Goal: Task Accomplishment & Management: Use online tool/utility

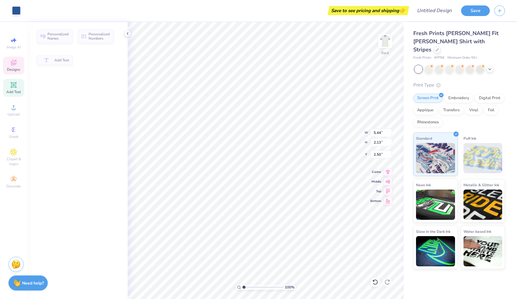
type input "5.44"
type input "2.13"
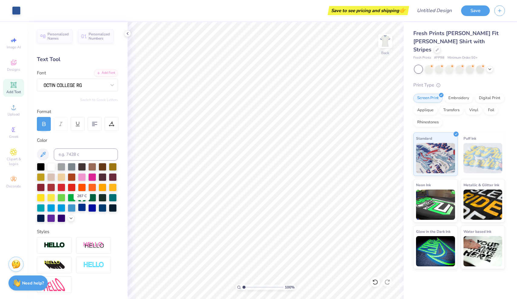
click at [83, 209] on div at bounding box center [82, 208] width 8 height 8
click at [428, 65] on div at bounding box center [429, 69] width 8 height 8
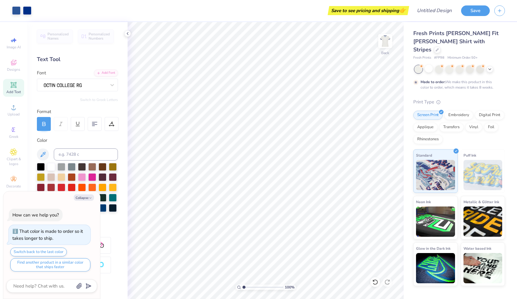
click at [444, 65] on div at bounding box center [460, 69] width 90 height 8
click at [440, 65] on div at bounding box center [439, 69] width 8 height 8
click at [451, 65] on div at bounding box center [450, 69] width 8 height 8
click at [430, 65] on div at bounding box center [429, 69] width 8 height 8
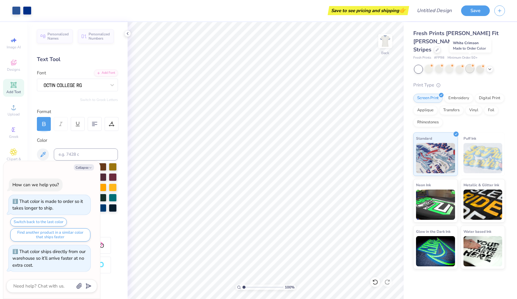
click at [434, 64] on circle at bounding box center [432, 66] width 4 height 4
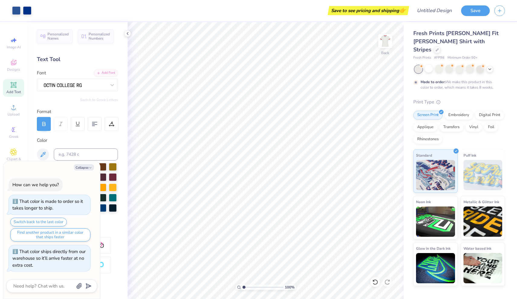
scroll to position [5, 0]
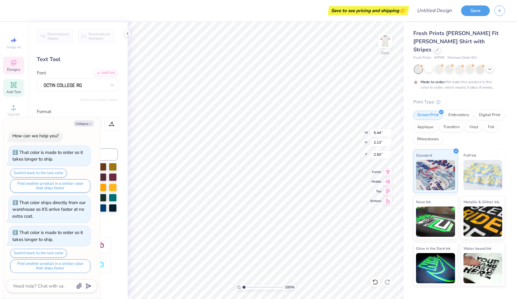
click at [21, 92] on span "Add Text" at bounding box center [13, 92] width 15 height 5
type textarea "x"
type input "4.53"
type input "1.31"
type input "9.34"
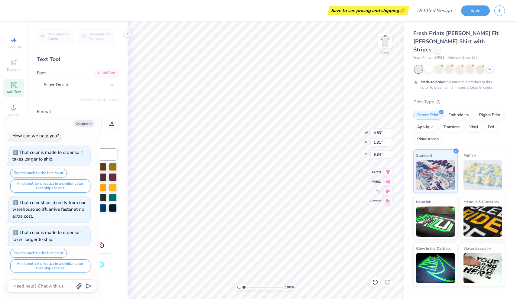
type textarea "x"
type input "2.68"
type textarea "x"
type textarea "F"
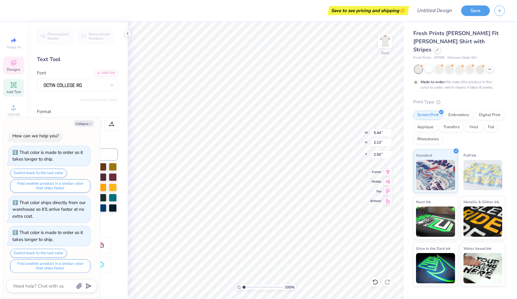
scroll to position [0, 0]
type textarea "x"
type textarea "F$"
type textarea "x"
type textarea "F$%"
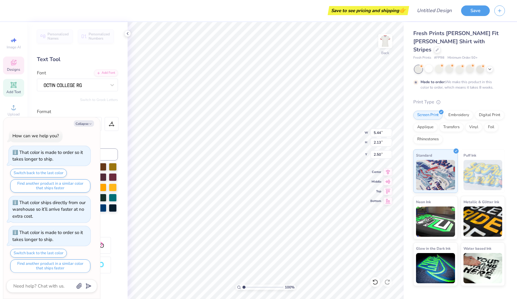
type textarea "x"
type textarea "F$"
type textarea "x"
type textarea "F"
type textarea "x"
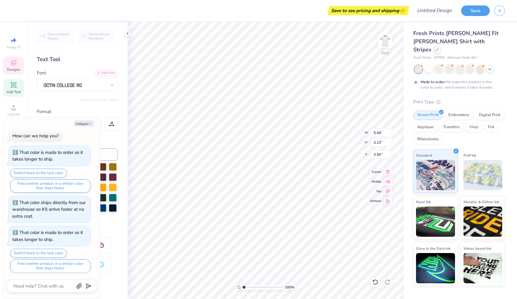
type textarea "F4"
type textarea "x"
type textarea "F45"
type textarea "x"
type textarea "F45"
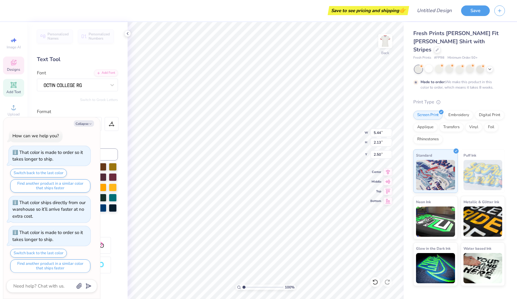
type textarea "x"
type textarea "F45 T"
type textarea "x"
type textarea "F45 Tr"
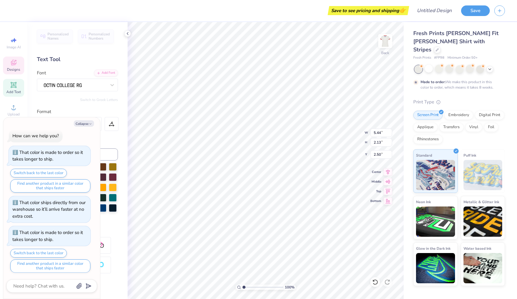
type textarea "x"
type textarea "F45 Tra"
type textarea "x"
type textarea "F45 Trai"
type textarea "x"
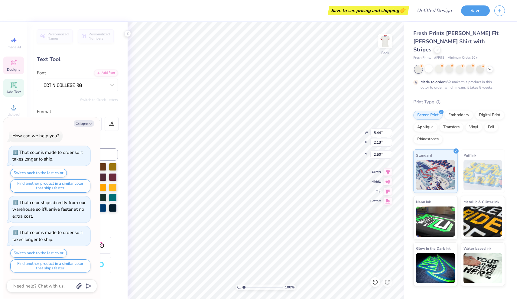
type textarea "F45 Train"
type textarea "x"
type textarea "F45 Traini"
type textarea "x"
type textarea "F45 Trainin"
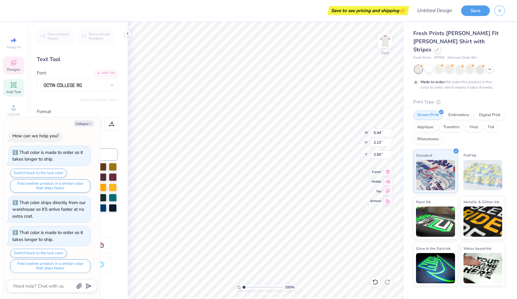
type textarea "x"
type textarea "F45 Training"
type textarea "x"
type input "5.19"
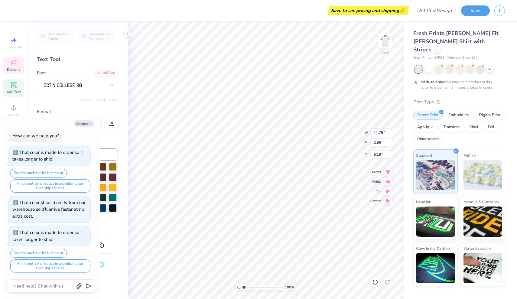
type textarea "x"
type input "0.31"
type input "3.84"
type textarea "x"
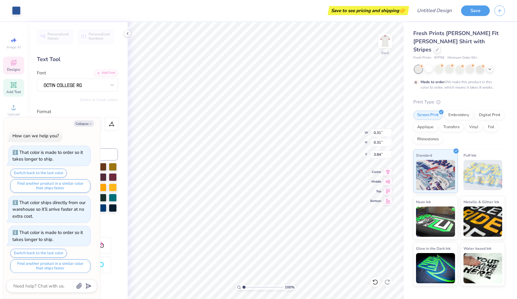
type input "0.12"
type textarea "x"
type input "2.50"
type textarea "x"
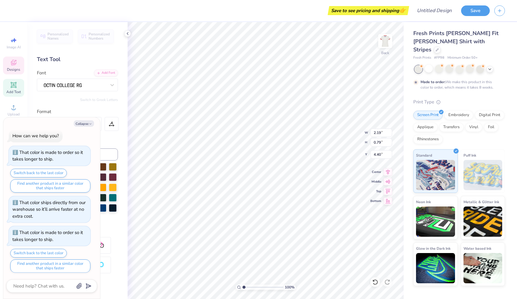
type textarea "G"
type textarea "x"
type textarea "Ge"
type textarea "x"
type textarea "Gen"
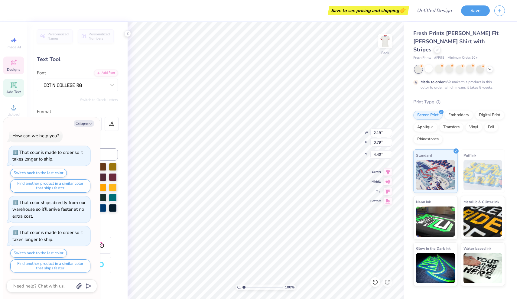
type textarea "x"
type textarea "Gene"
type textarea "x"
type textarea "Genev"
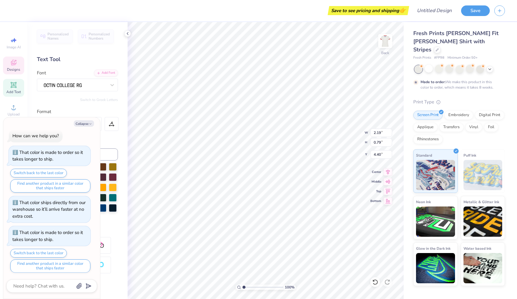
type textarea "x"
type textarea "[GEOGRAPHIC_DATA]"
type textarea "x"
type textarea "Genev"
type textarea "x"
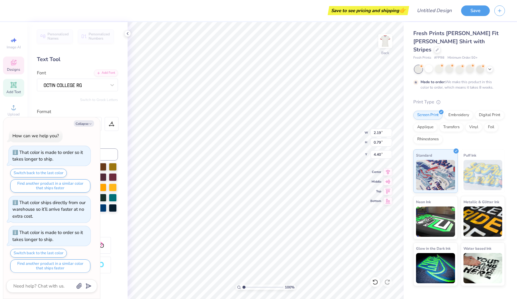
type textarea "Gene"
type textarea "x"
type textarea "Gen"
type textarea "x"
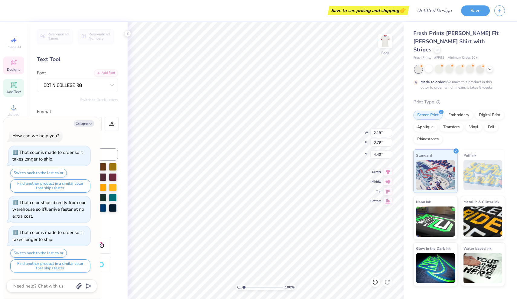
type textarea "Ge"
type textarea "x"
type textarea "G"
type textarea "x"
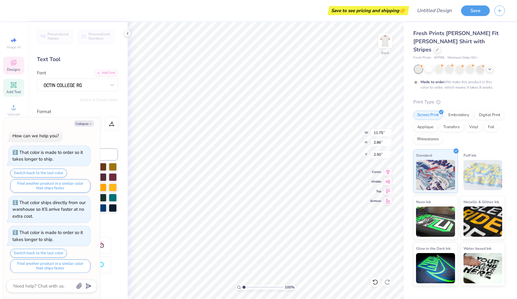
type textarea "F45 G"
type textarea "x"
type textarea "F45 Ge"
type textarea "x"
type textarea "F45 Gen"
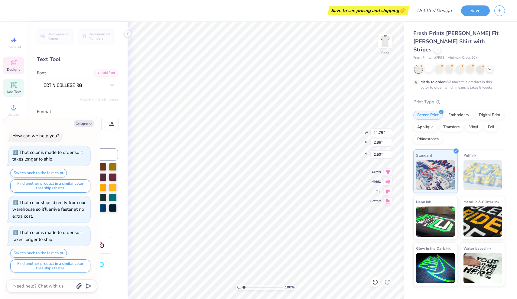
type textarea "x"
type textarea "F45 Gene"
type textarea "x"
type textarea "F45 Genev"
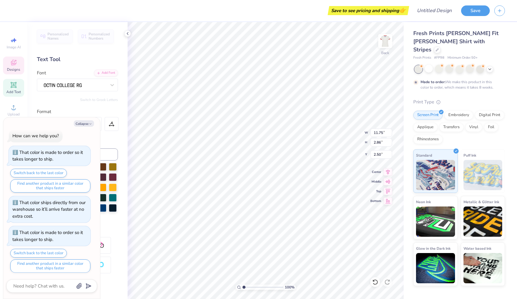
type textarea "x"
type textarea "F45 [GEOGRAPHIC_DATA]"
click at [87, 125] on button "Collapse" at bounding box center [84, 123] width 20 height 6
type textarea "x"
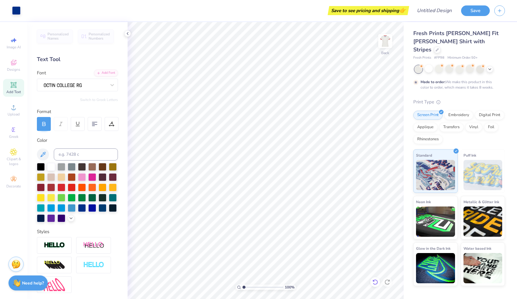
click at [376, 284] on icon at bounding box center [375, 282] width 6 height 6
click at [389, 283] on icon at bounding box center [388, 282] width 6 height 6
type textarea "2019"
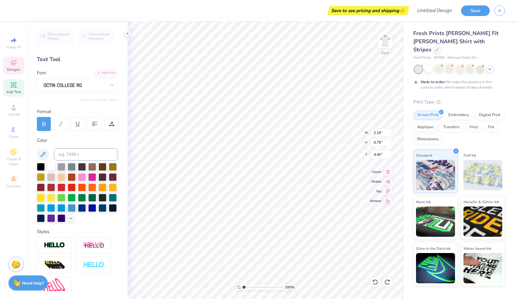
type input "11.75"
type input "2.86"
type input "2.50"
type textarea "F45 Genev"
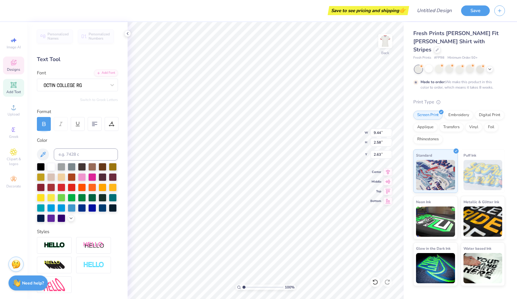
type textarea "F45 [GEOGRAPHIC_DATA]"
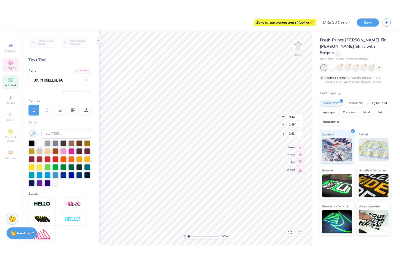
scroll to position [0, 1]
